Goal: Information Seeking & Learning: Learn about a topic

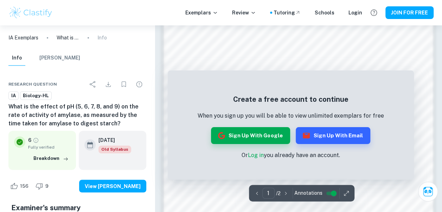
scroll to position [567, 0]
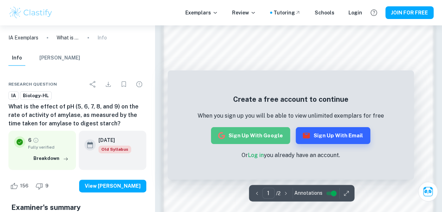
click at [254, 134] on button "Sign up with Google" at bounding box center [250, 135] width 79 height 17
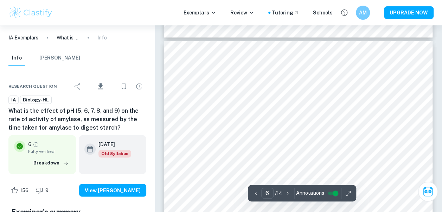
scroll to position [1832, 0]
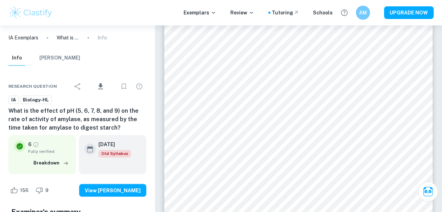
drag, startPoint x: 30, startPoint y: 146, endPoint x: 22, endPoint y: 146, distance: 7.4
click at [22, 146] on div "6 Fully verified" at bounding box center [42, 147] width 56 height 14
drag, startPoint x: 24, startPoint y: 146, endPoint x: 35, endPoint y: 147, distance: 11.3
click at [35, 147] on div "6 Fully verified" at bounding box center [42, 147] width 56 height 14
drag, startPoint x: 118, startPoint y: 154, endPoint x: 88, endPoint y: 150, distance: 30.9
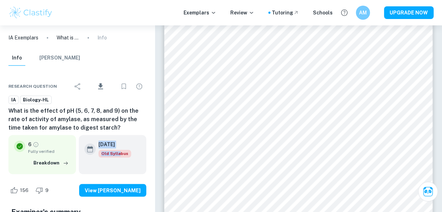
click at [88, 150] on div "May 2024 Old Syllabus" at bounding box center [112, 148] width 56 height 17
copy div "May 2024 Old Sylla"
click at [141, 136] on div "May 2024 Old Syllabus" at bounding box center [112, 154] width 67 height 39
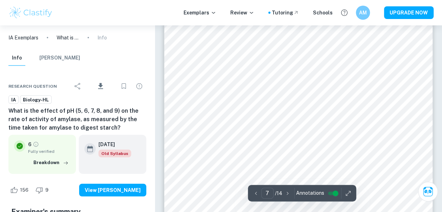
scroll to position [2125, 0]
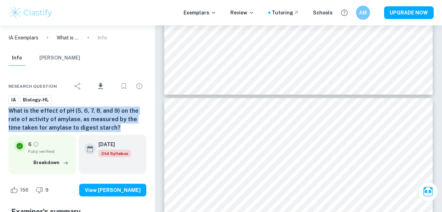
drag, startPoint x: 7, startPoint y: 111, endPoint x: 126, endPoint y: 129, distance: 119.9
drag, startPoint x: 126, startPoint y: 129, endPoint x: 129, endPoint y: 131, distance: 3.8
click at [125, 127] on h6 "What is the effect of pH (5, 6, 7, 8, and 9) on the rate of activity of amylase…" at bounding box center [77, 119] width 138 height 25
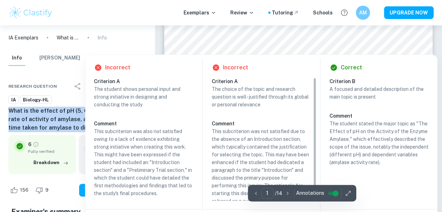
scroll to position [0, 0]
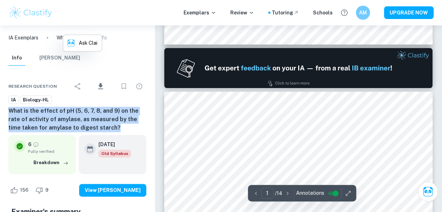
type input "2"
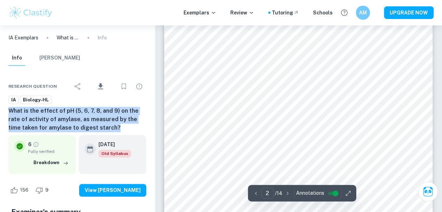
scroll to position [492, 0]
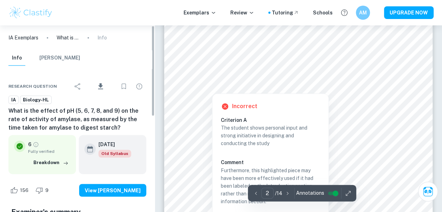
click at [127, 37] on div "IA Exemplars What is the effect of pH (5, 6, 7, 8, and 9) on the rate of activi…" at bounding box center [77, 37] width 155 height 25
